Goal: Task Accomplishment & Management: Manage account settings

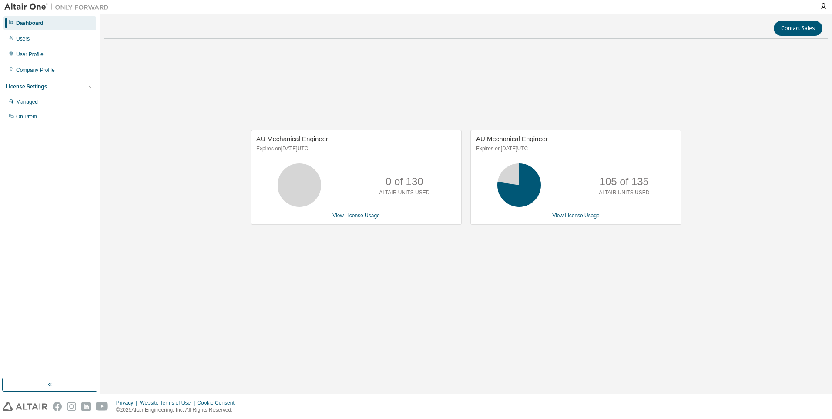
drag, startPoint x: 256, startPoint y: 268, endPoint x: 188, endPoint y: 198, distance: 98.2
click at [255, 268] on div "AU Mechanical Engineer Expires on January 1, 2026 UTC 0 of 130 ALTAIR UNITS USE…" at bounding box center [465, 182] width 723 height 272
click at [580, 191] on div "105 of 135 ALTAIR UNITS USED" at bounding box center [576, 185] width 210 height 44
drag, startPoint x: 293, startPoint y: 249, endPoint x: 70, endPoint y: 98, distance: 269.9
click at [260, 226] on div "AU Mechanical Engineer Expires on January 1, 2026 UTC 0 of 130 ALTAIR UNITS USE…" at bounding box center [465, 182] width 723 height 272
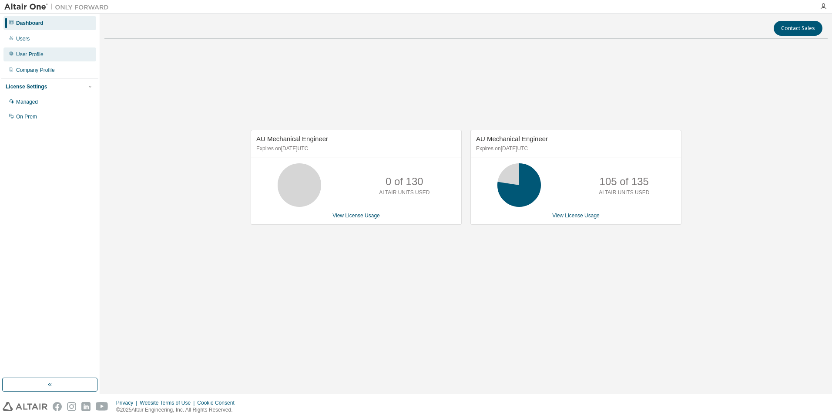
click at [34, 57] on div "User Profile" at bounding box center [29, 54] width 27 height 7
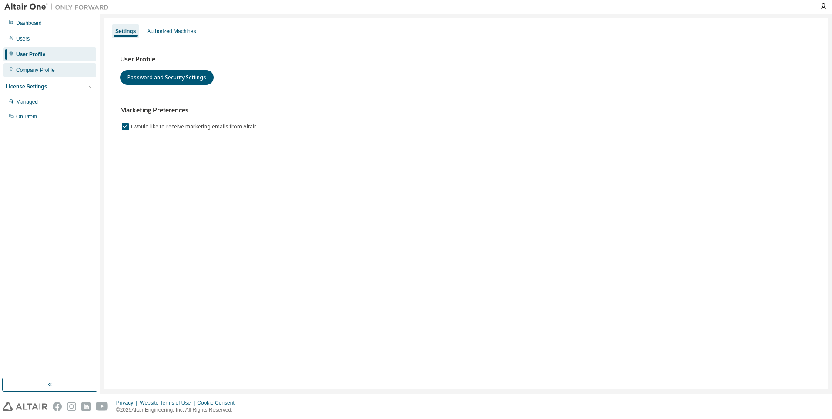
click at [35, 64] on div "Company Profile" at bounding box center [49, 70] width 93 height 14
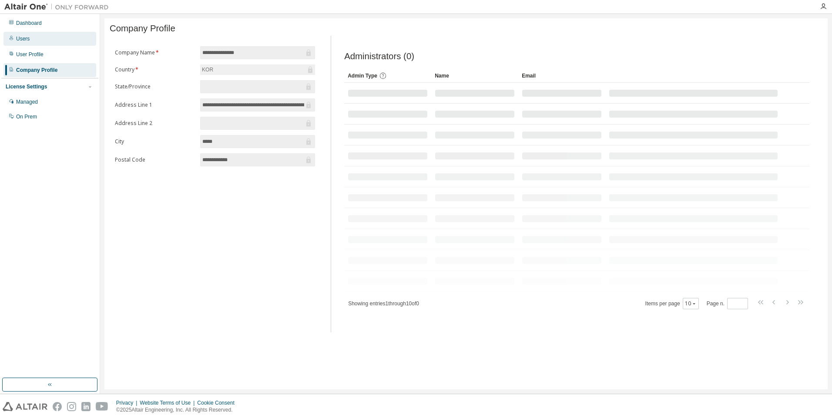
click at [28, 40] on div "Users" at bounding box center [22, 38] width 13 height 7
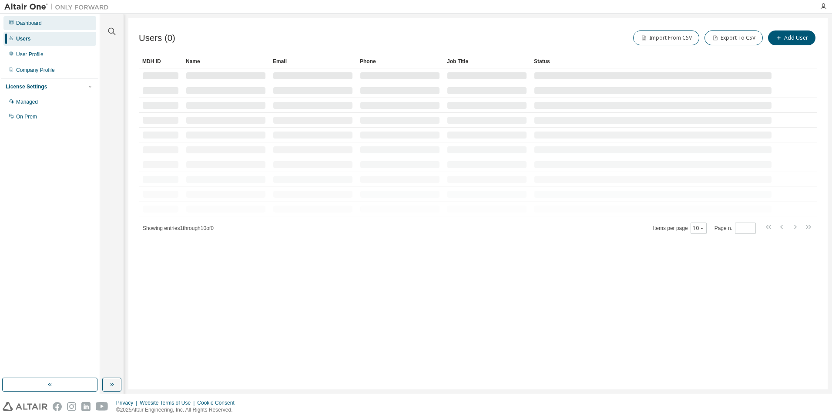
click at [40, 21] on div "Dashboard" at bounding box center [29, 23] width 26 height 7
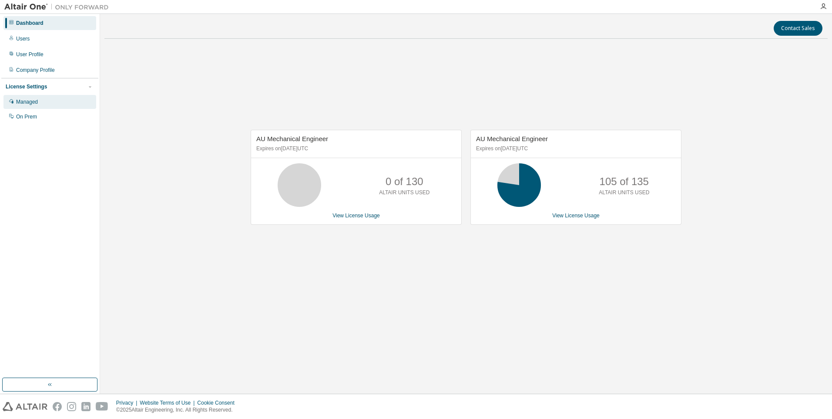
click at [35, 102] on div "Managed" at bounding box center [27, 101] width 22 height 7
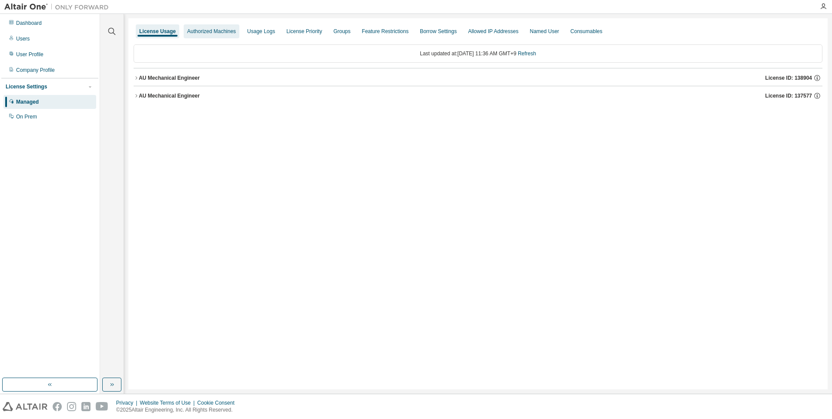
click at [235, 35] on div "Authorized Machines" at bounding box center [212, 31] width 56 height 14
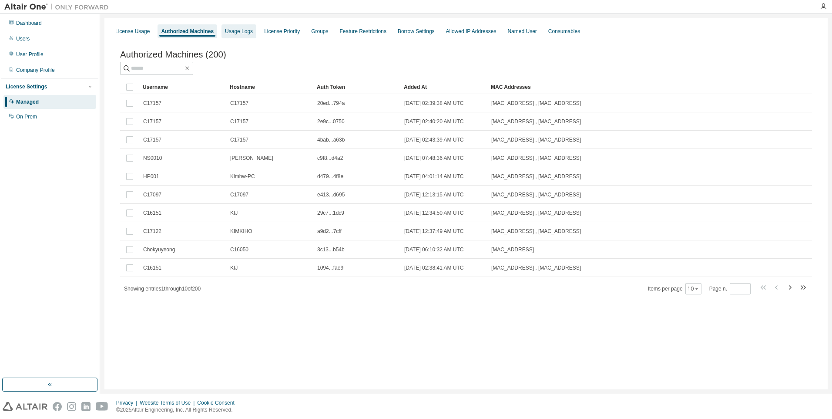
click at [222, 26] on div "Usage Logs" at bounding box center [239, 31] width 35 height 14
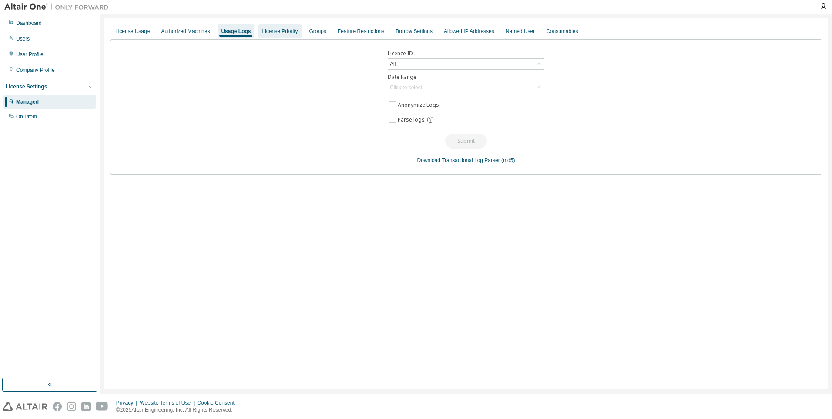
click at [289, 29] on div "License Priority" at bounding box center [280, 31] width 36 height 7
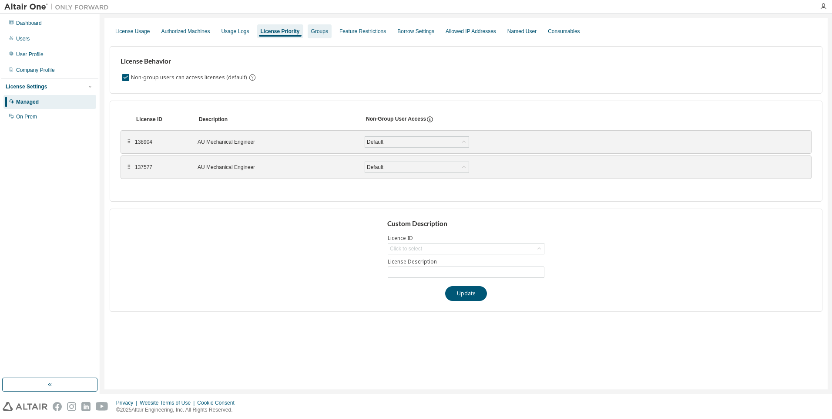
click at [324, 29] on div "Groups" at bounding box center [320, 31] width 24 height 14
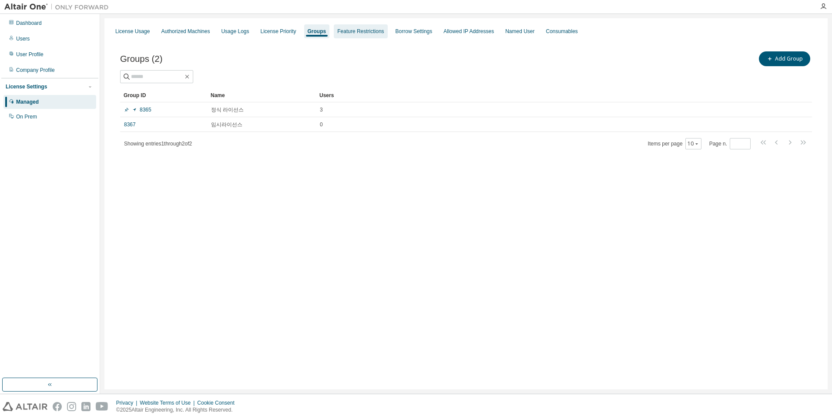
click at [373, 27] on div "Feature Restrictions" at bounding box center [361, 31] width 54 height 14
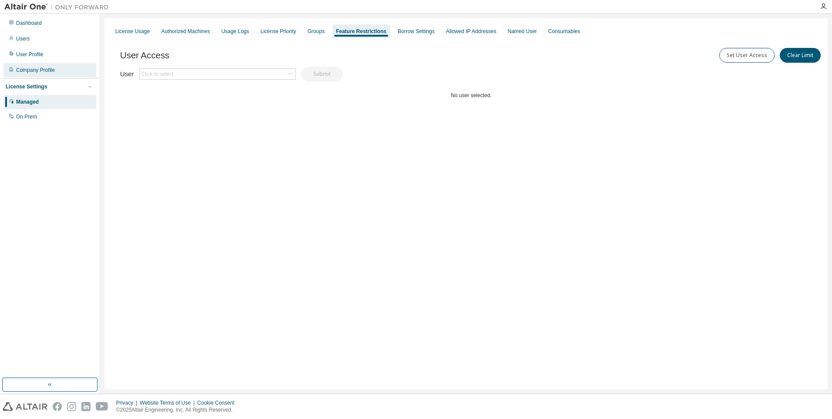
click at [52, 64] on div "Company Profile" at bounding box center [49, 70] width 93 height 14
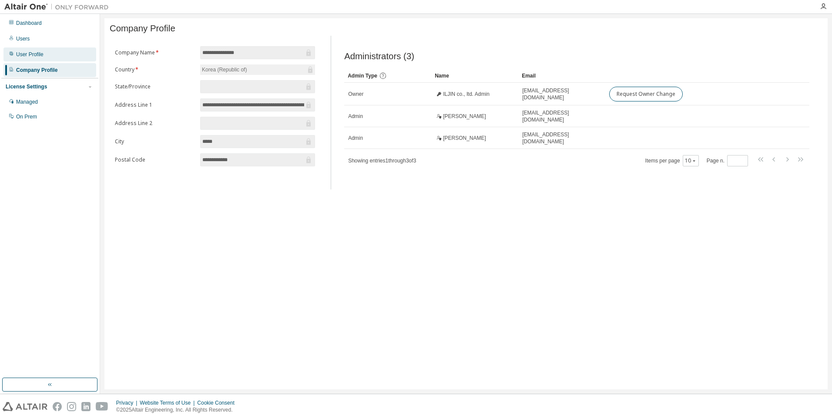
click at [53, 51] on div "User Profile" at bounding box center [49, 54] width 93 height 14
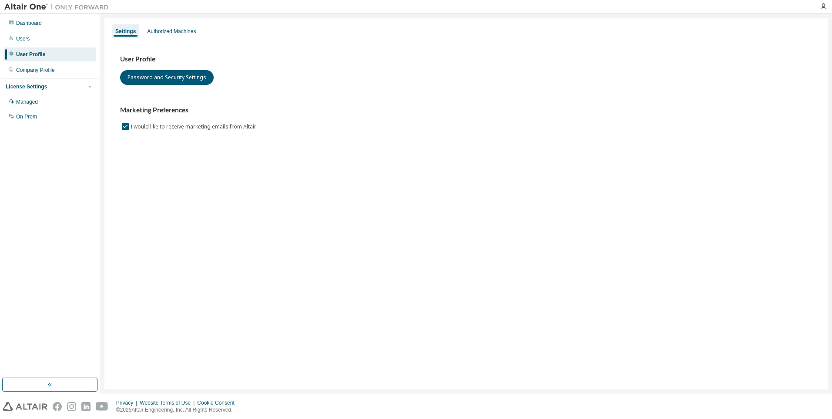
click at [148, 20] on div "Settings Authorized Machines User Profile Password and Security Settings Market…" at bounding box center [465, 203] width 723 height 371
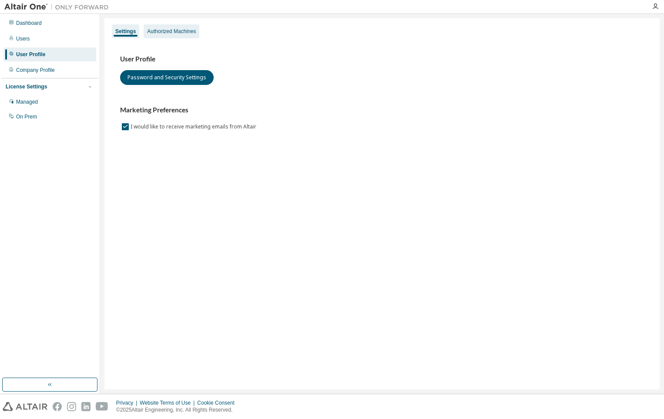
click at [178, 28] on div "Authorized Machines" at bounding box center [171, 31] width 49 height 7
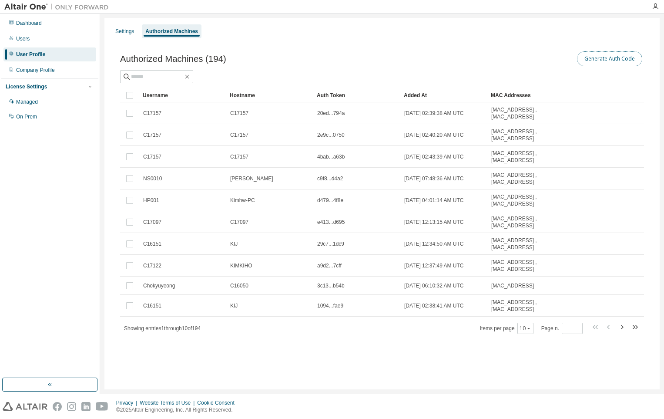
click at [619, 53] on button "Generate Auth Code" at bounding box center [609, 58] width 65 height 15
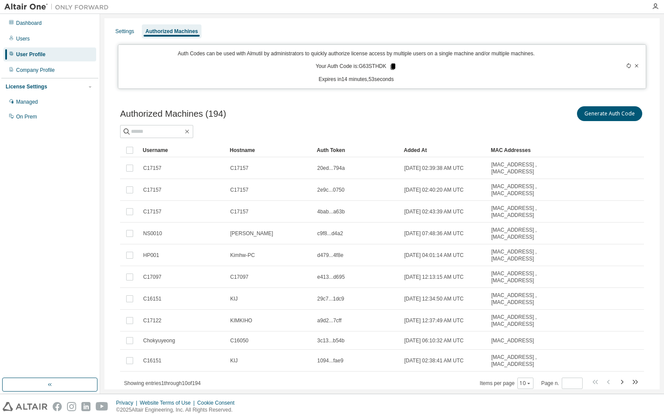
click at [393, 66] on div "Auth Codes can be used with Almutil by administrators to quickly authorize lice…" at bounding box center [357, 66] width 466 height 33
click at [392, 67] on icon at bounding box center [392, 67] width 5 height 6
